Goal: Answer question/provide support: Answer question/provide support

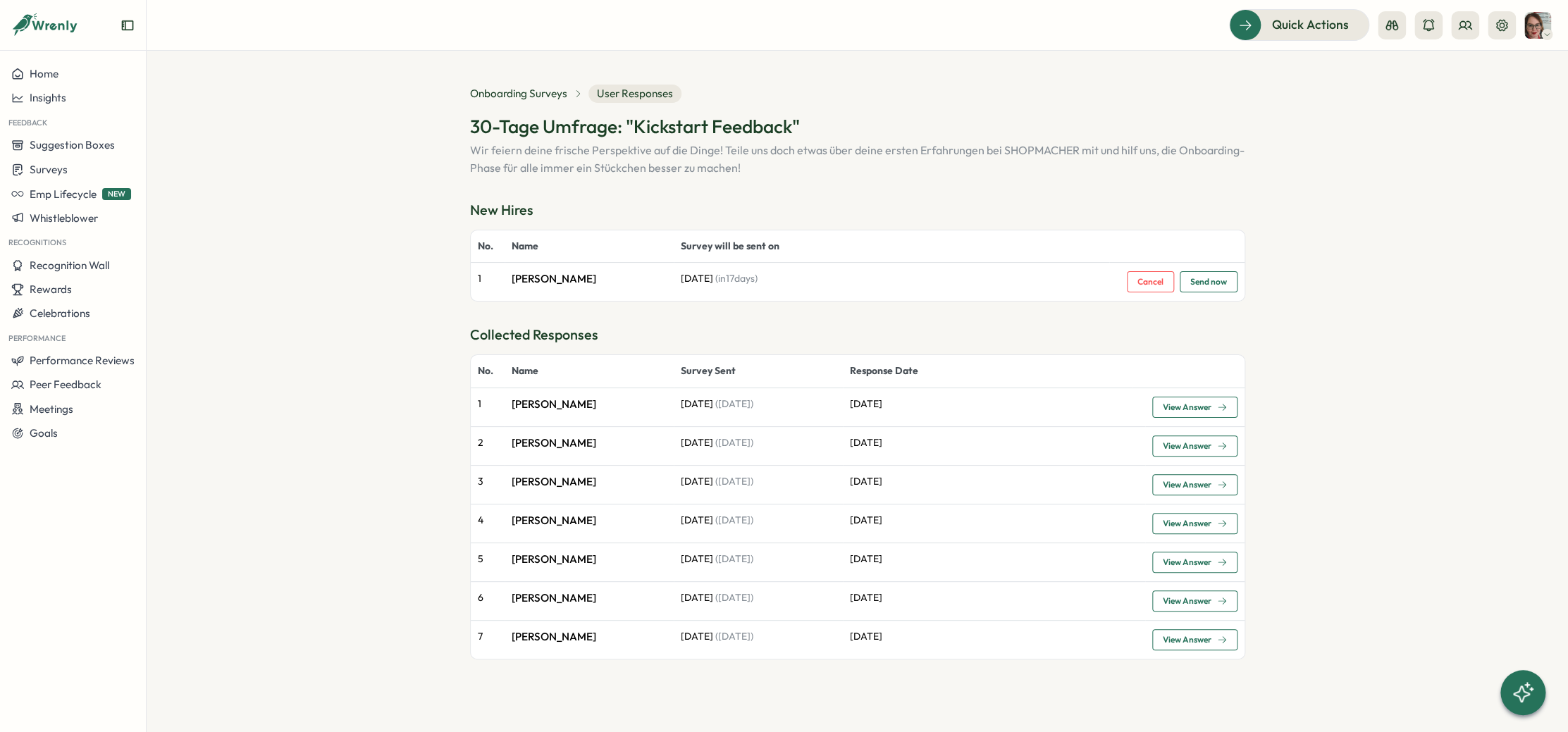
click at [948, 406] on span "View Answer" at bounding box center [1187, 407] width 48 height 9
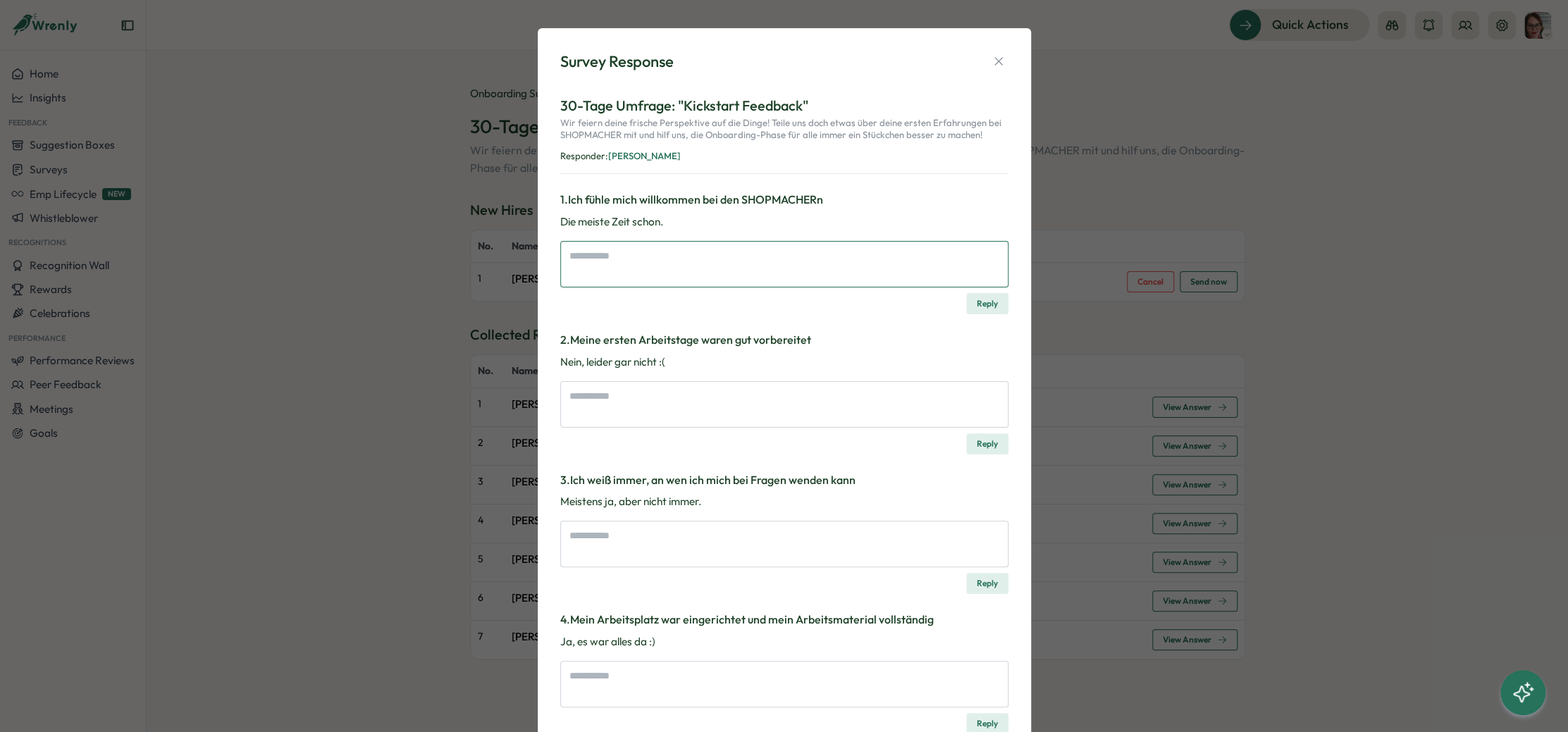
click at [625, 265] on textarea at bounding box center [784, 265] width 448 height 47
click at [645, 400] on textarea at bounding box center [784, 404] width 448 height 47
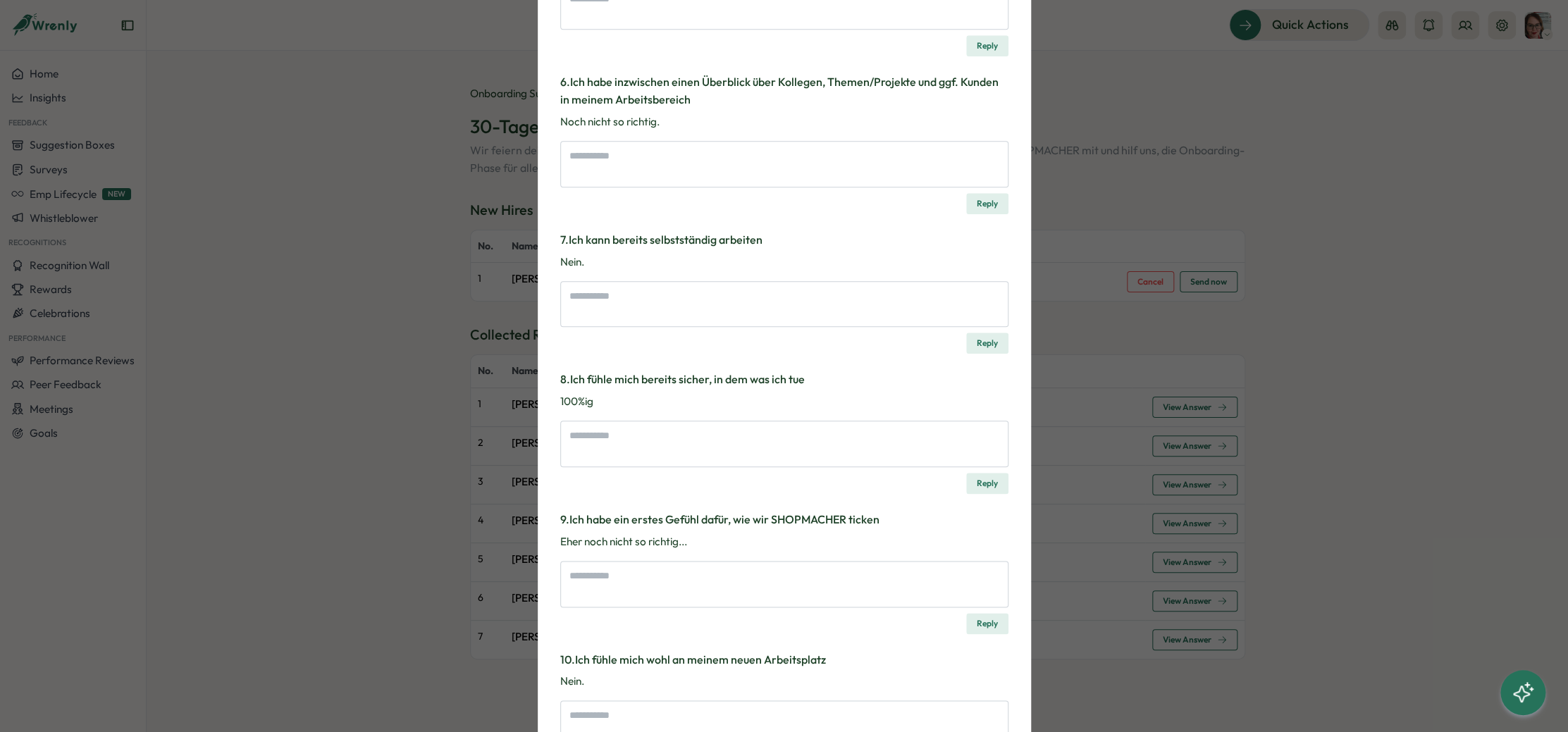
scroll to position [791, 0]
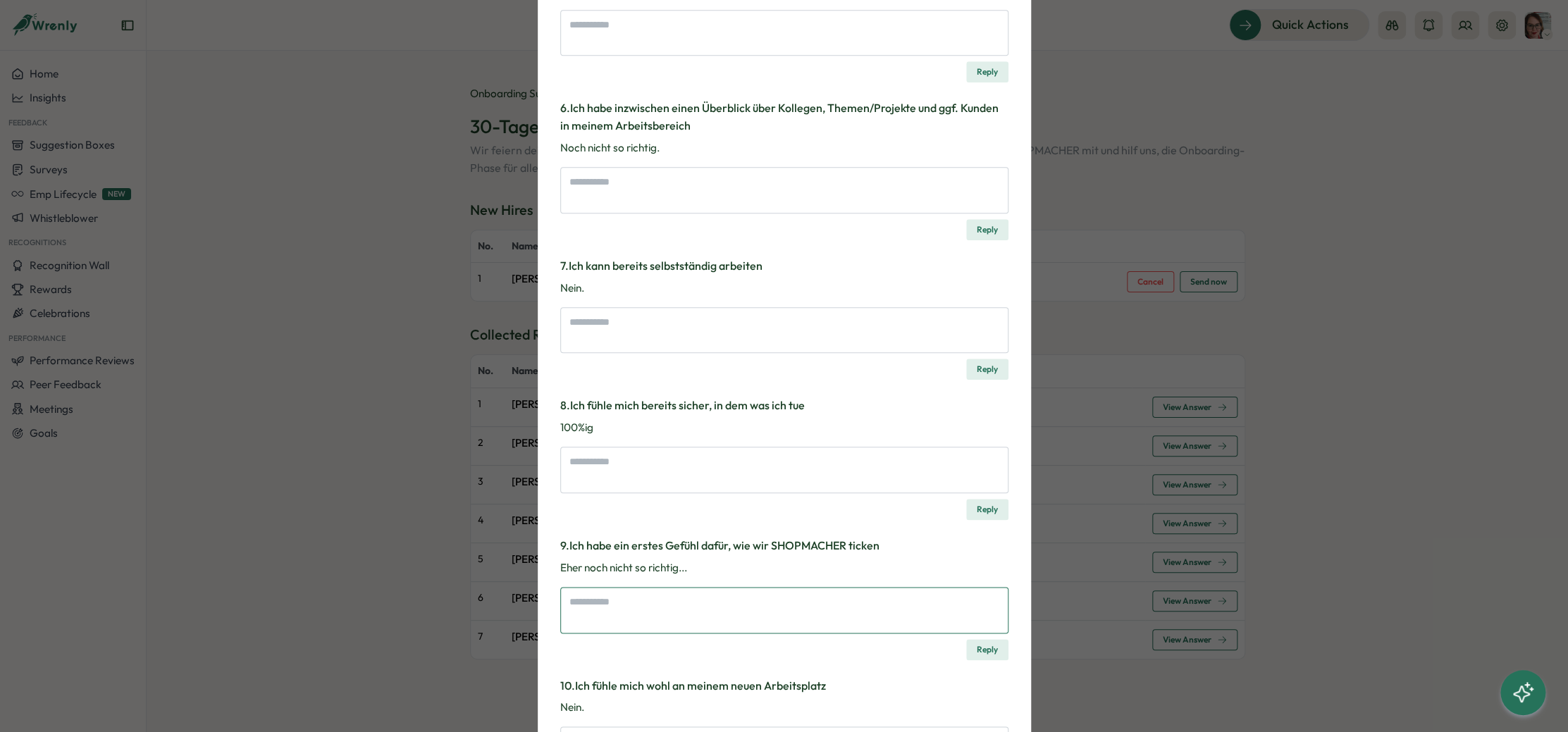
click at [670, 532] on textarea at bounding box center [784, 610] width 448 height 47
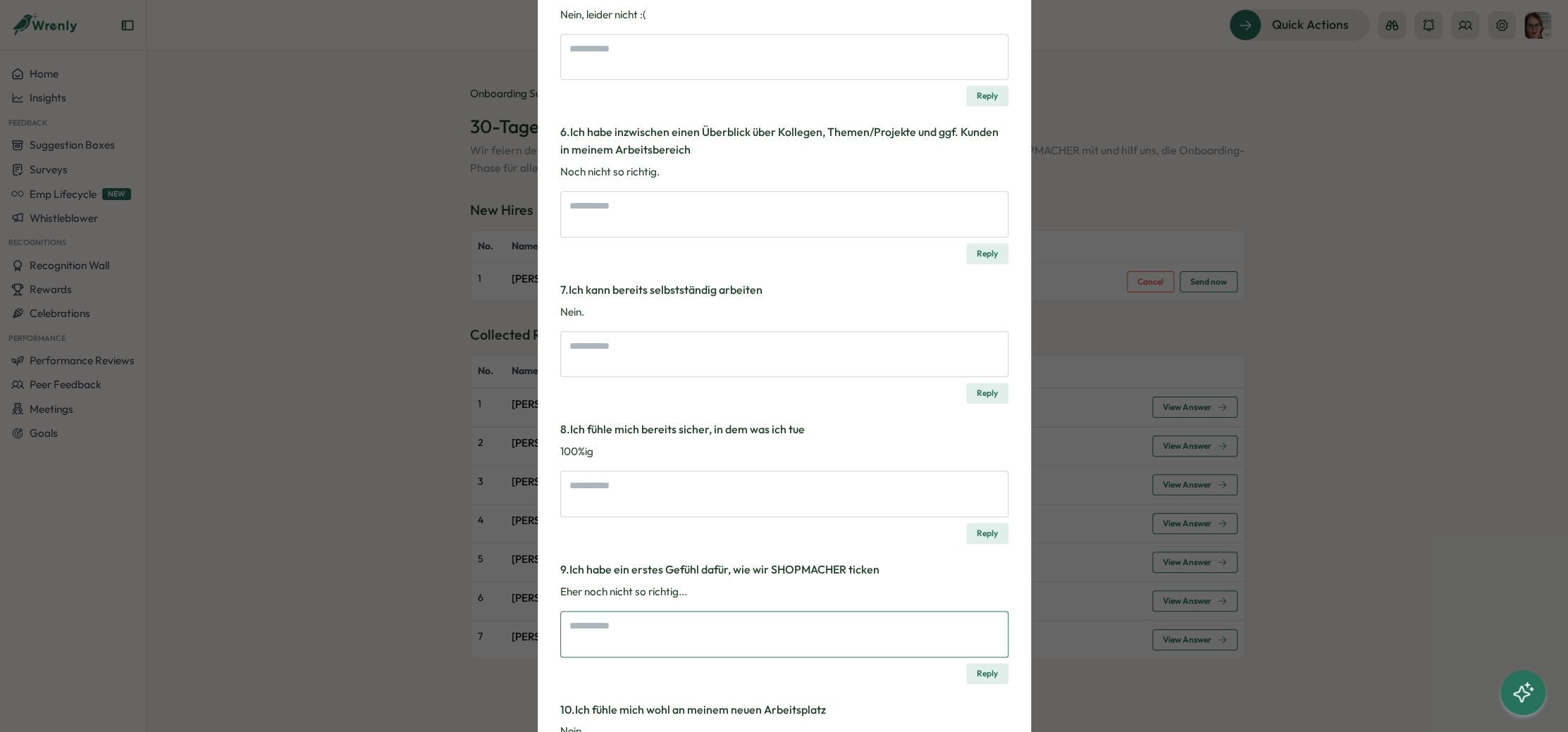
scroll to position [767, 0]
click at [669, 493] on textarea at bounding box center [784, 494] width 448 height 47
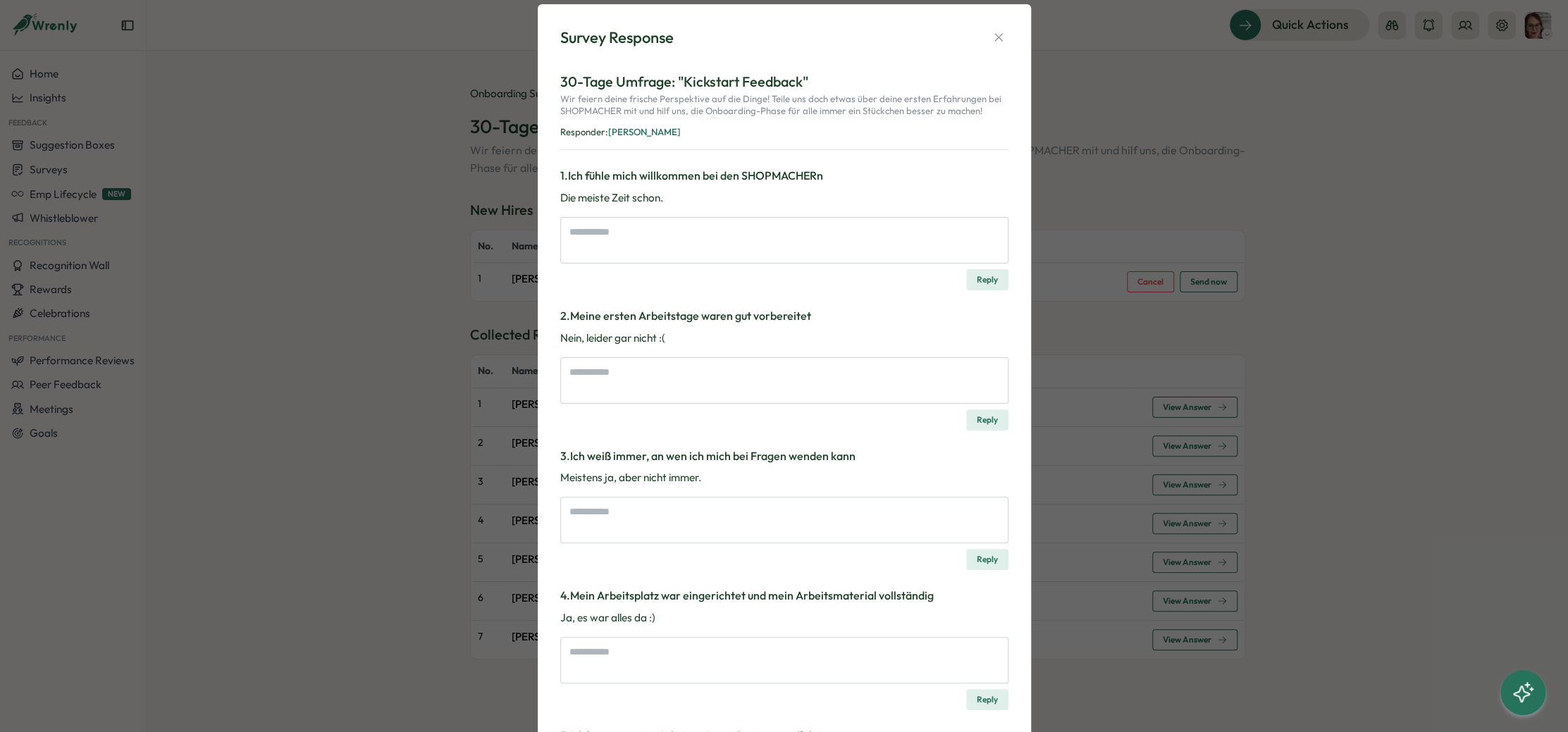
scroll to position [0, 0]
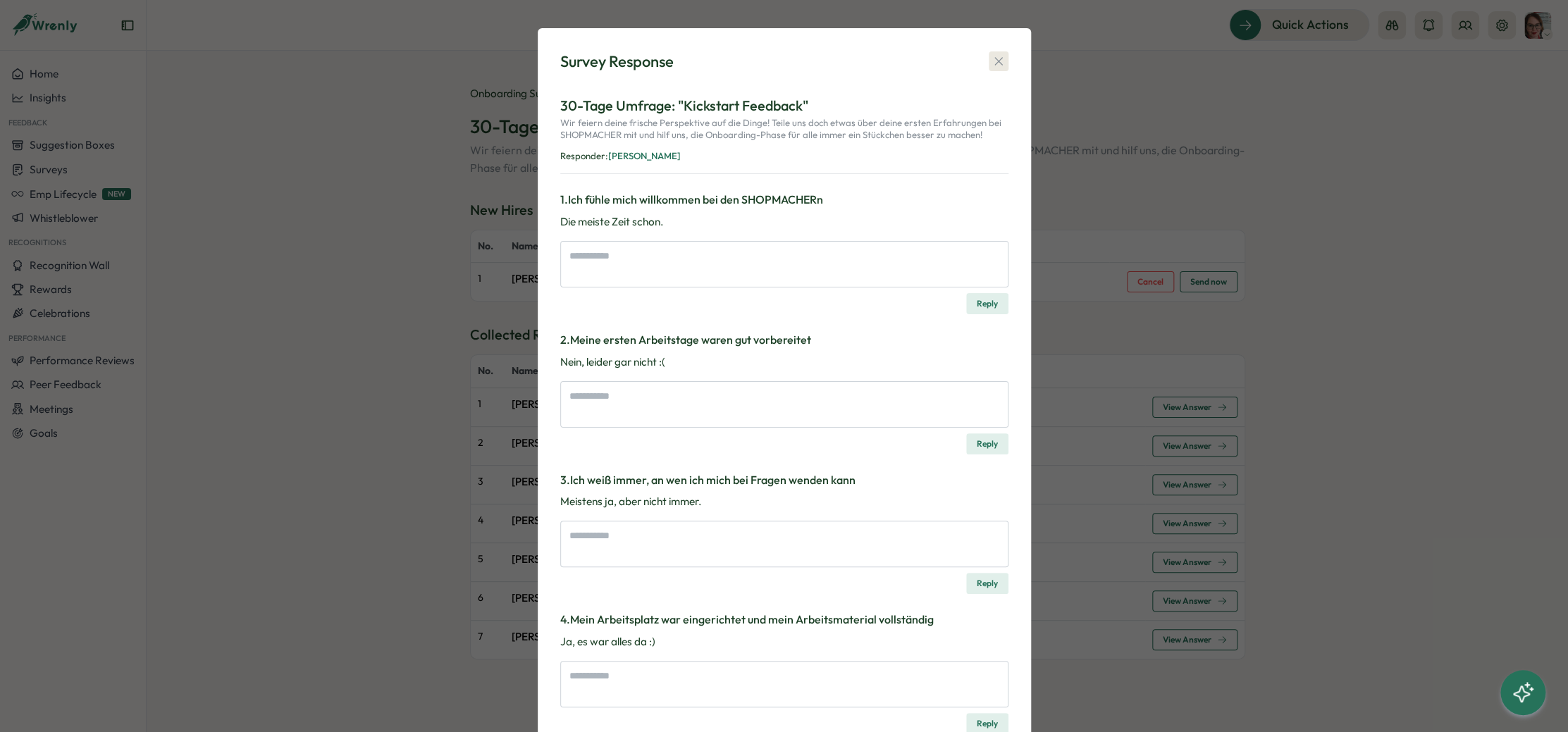
click at [948, 67] on icon "button" at bounding box center [998, 61] width 15 height 15
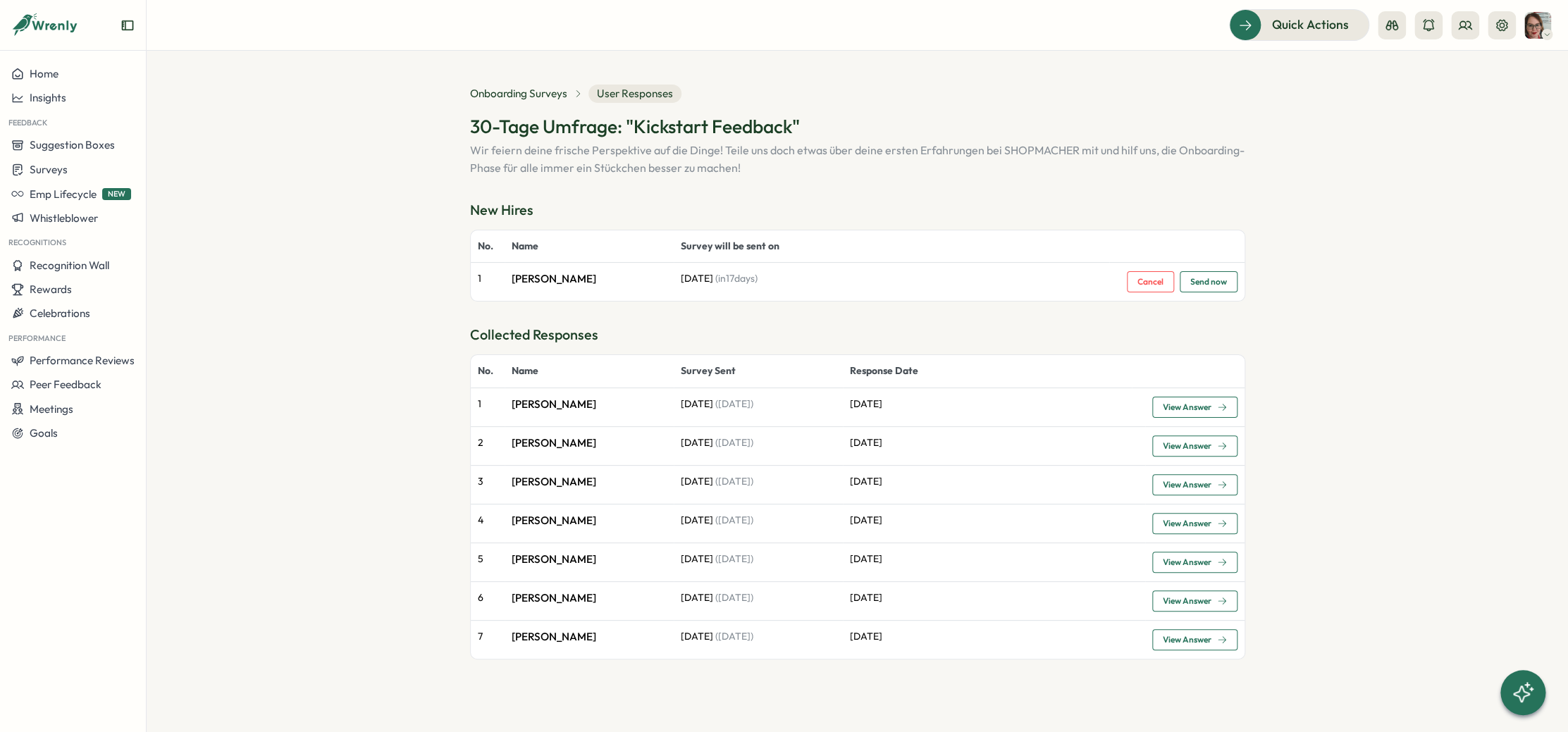
click at [948, 406] on span "View Answer" at bounding box center [1187, 407] width 48 height 9
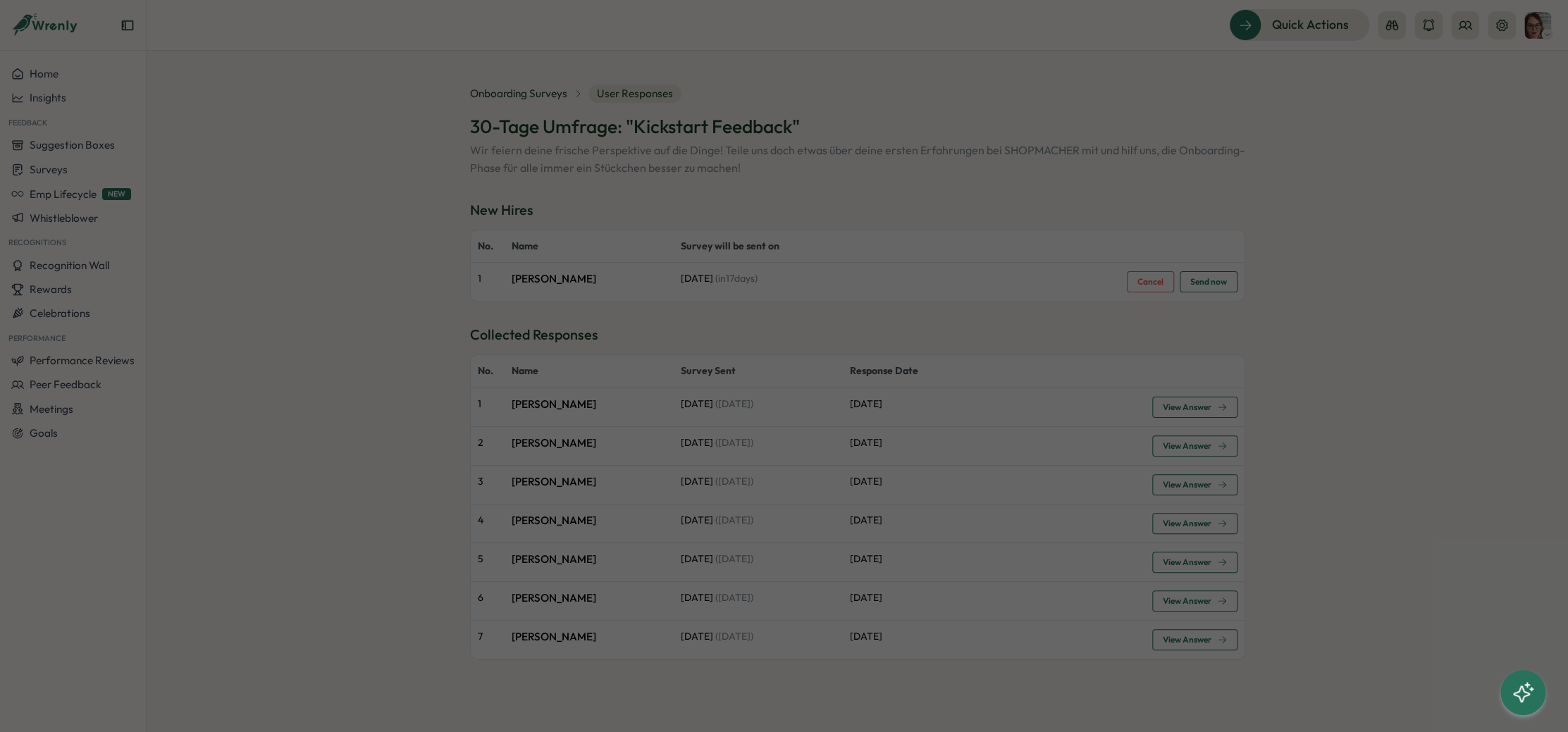
type textarea "*"
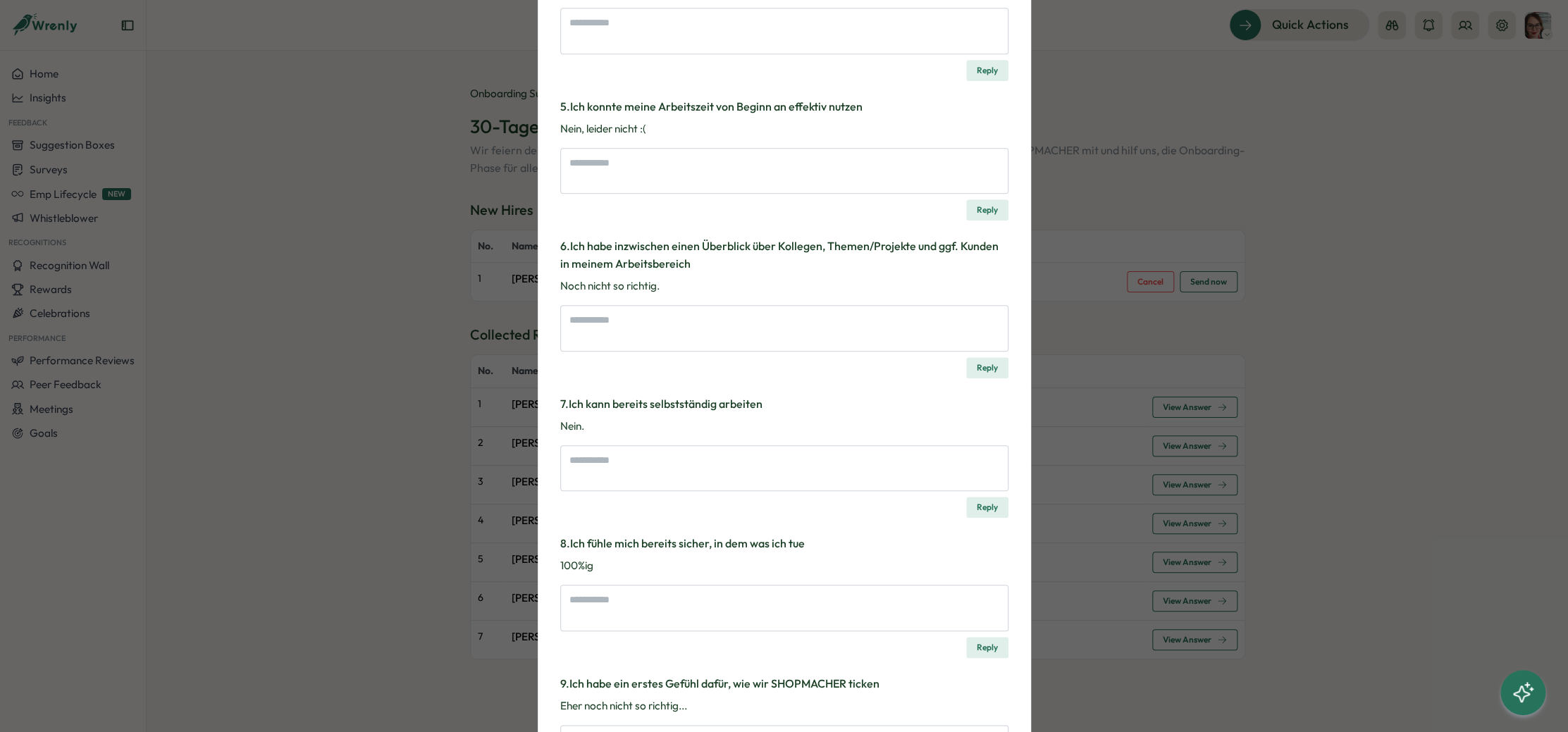
scroll to position [908, 0]
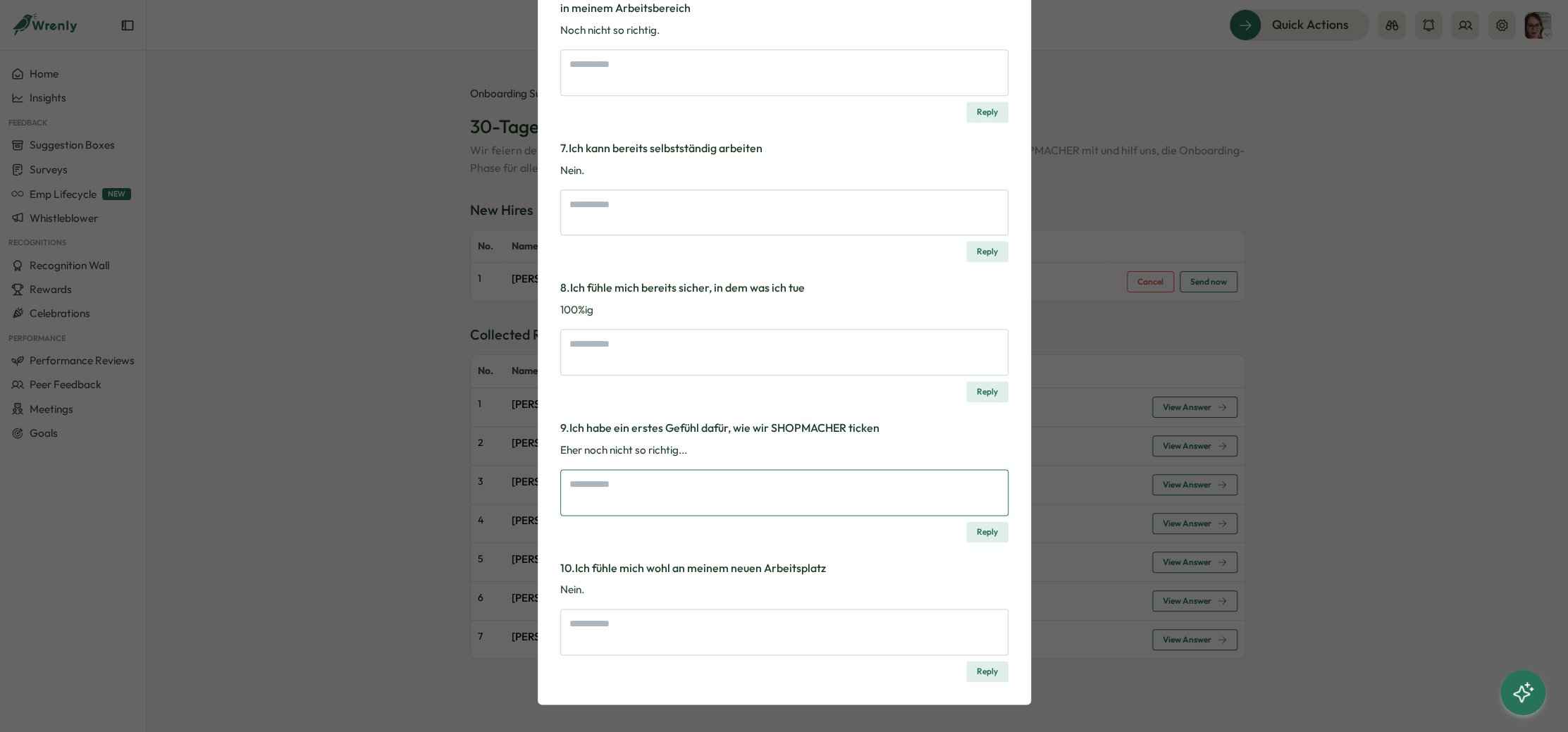
click at [734, 496] on textarea at bounding box center [784, 493] width 448 height 47
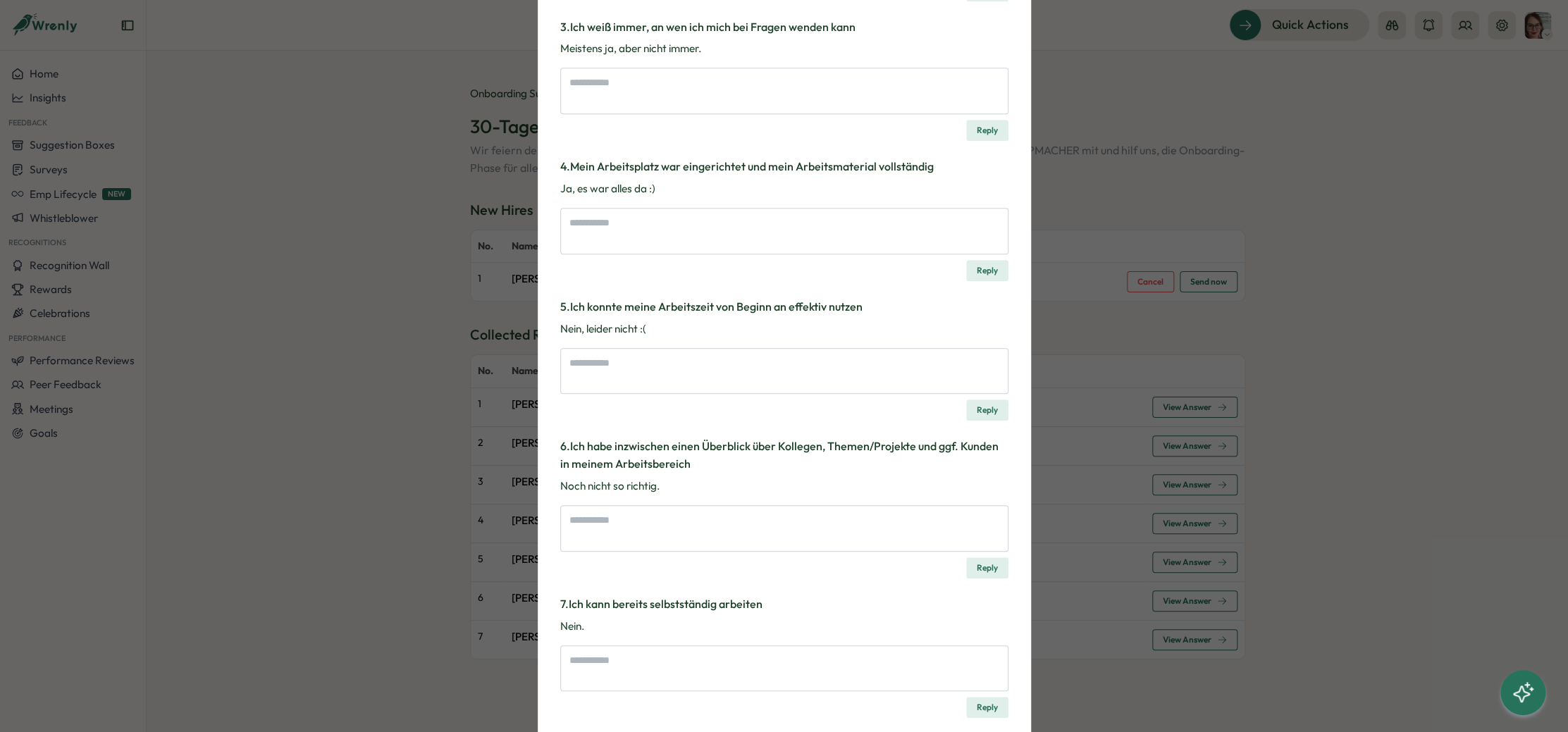
scroll to position [0, 0]
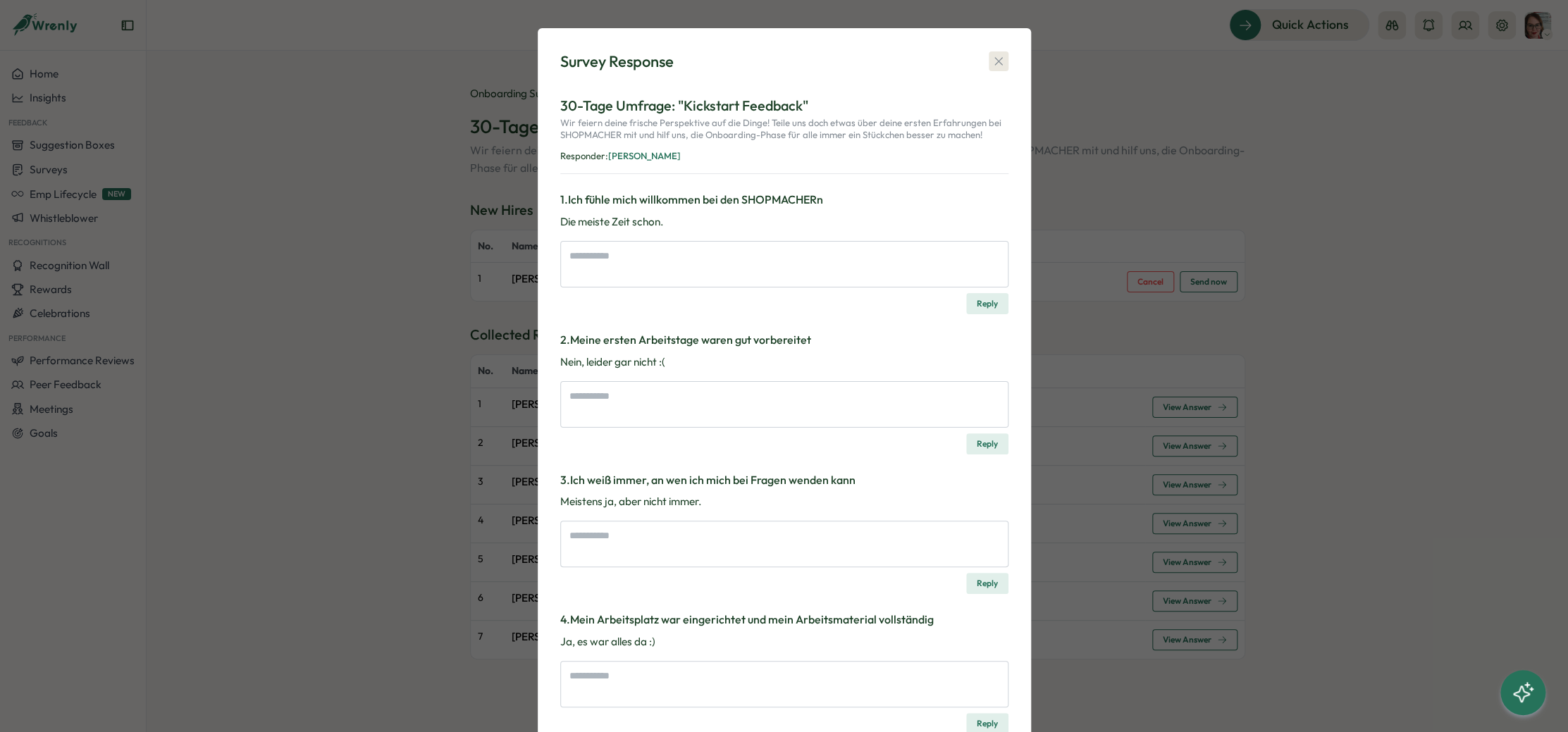
click at [948, 58] on icon "button" at bounding box center [998, 61] width 15 height 15
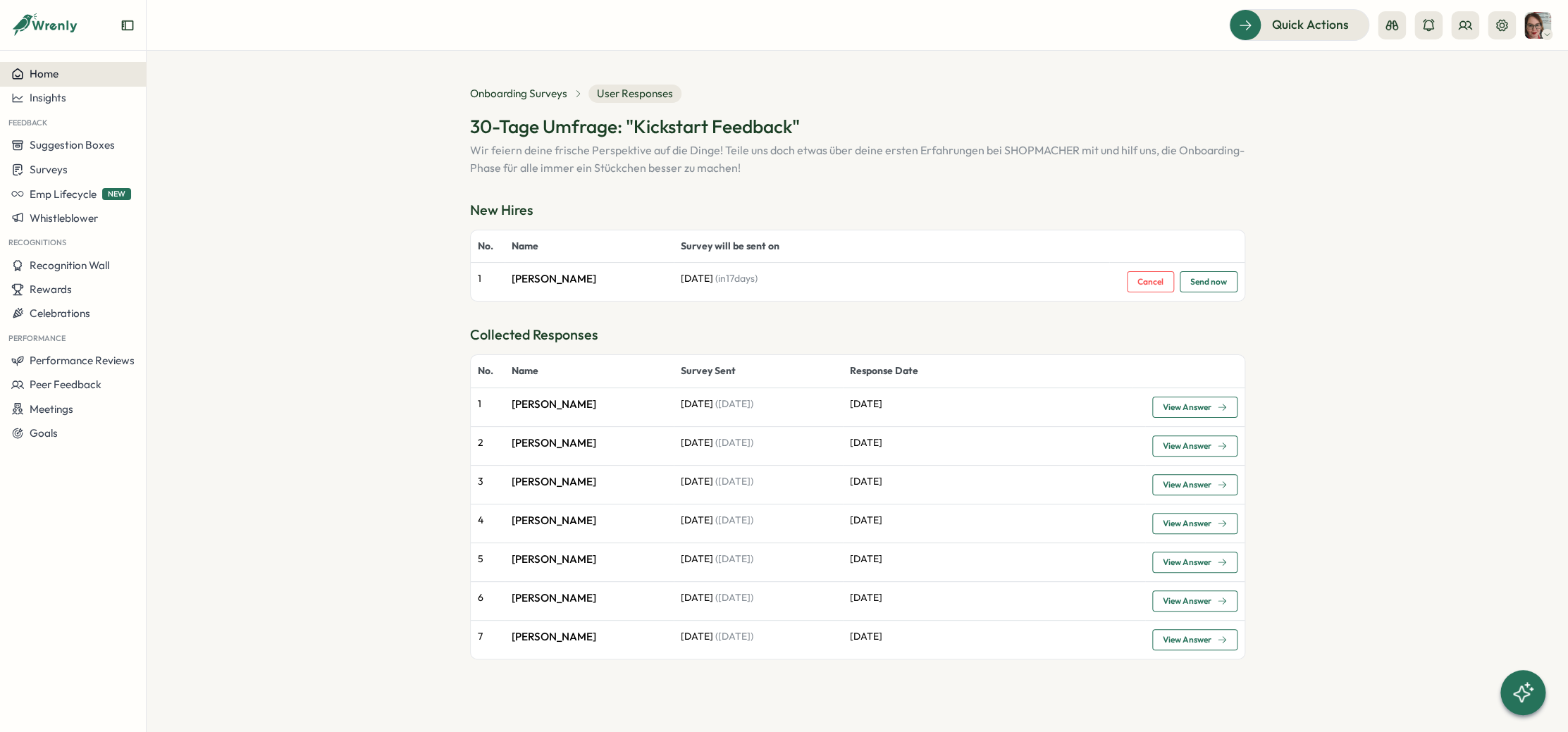
click at [36, 71] on span "Home" at bounding box center [45, 74] width 29 height 14
